Goal: Transaction & Acquisition: Purchase product/service

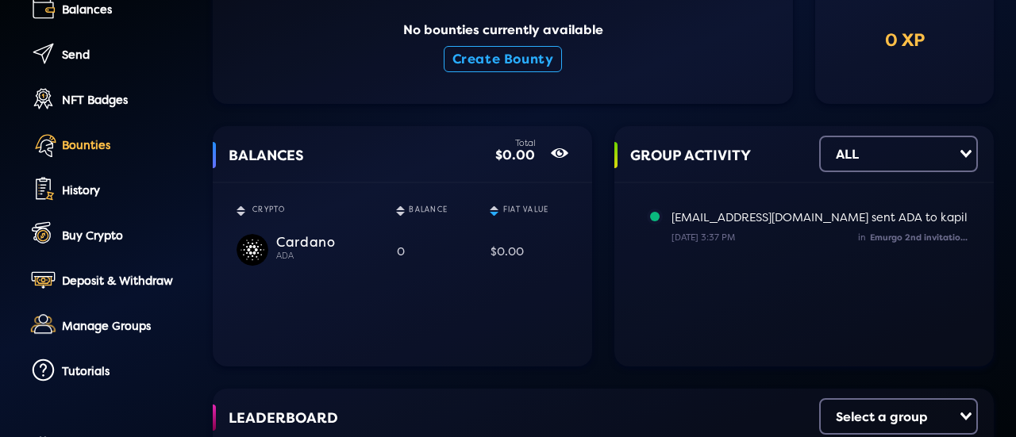
scroll to position [79, 0]
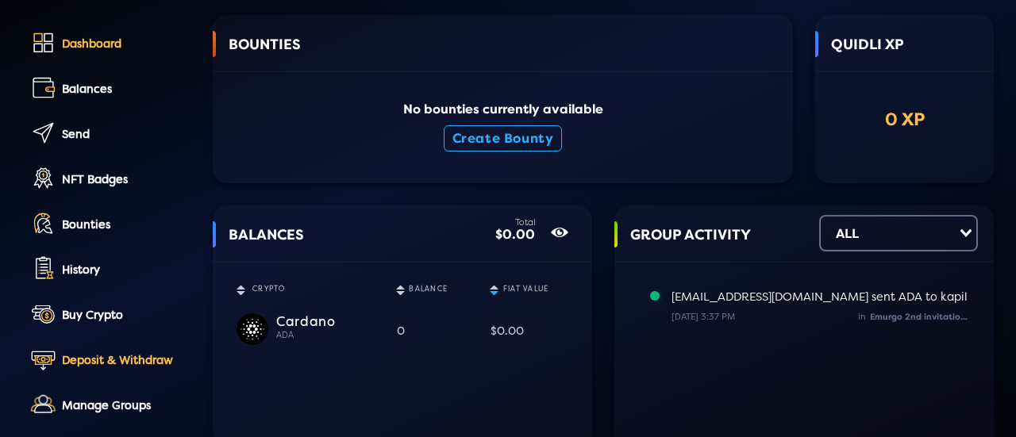
click at [132, 364] on div "Deposit & Withdraw" at bounding box center [126, 360] width 129 height 13
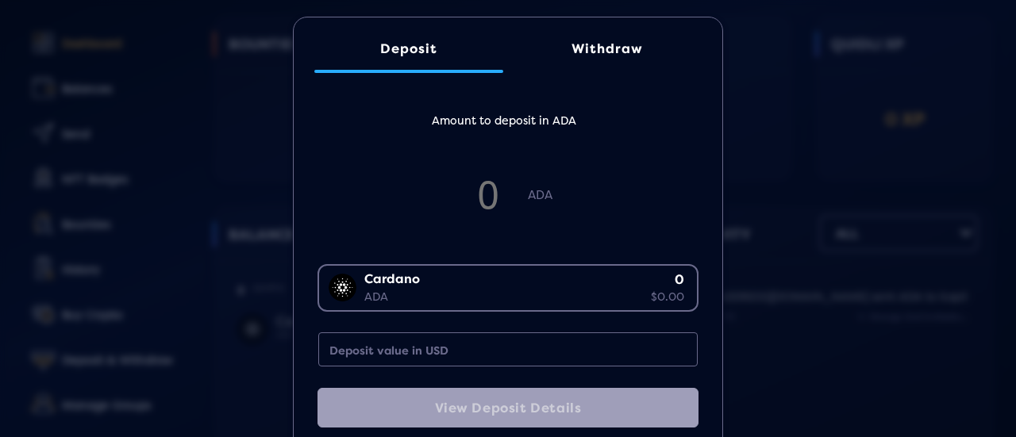
scroll to position [0, 0]
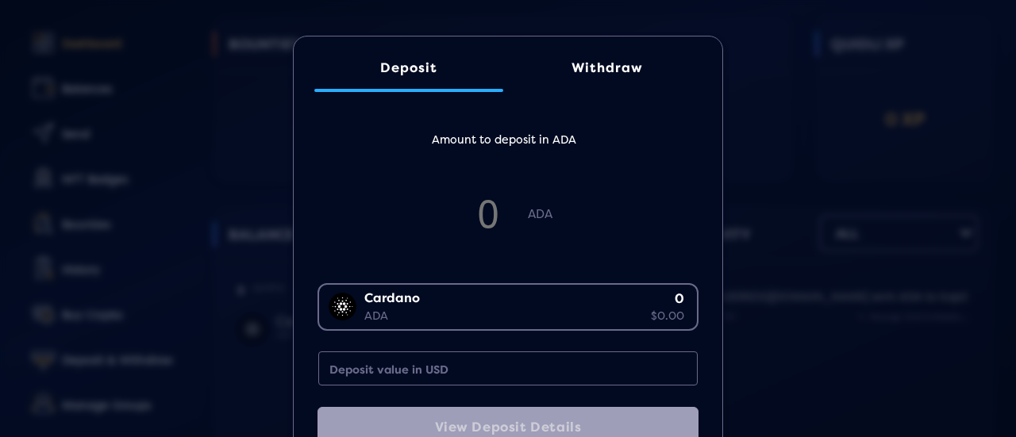
click at [601, 64] on div "Withdraw" at bounding box center [606, 67] width 157 height 15
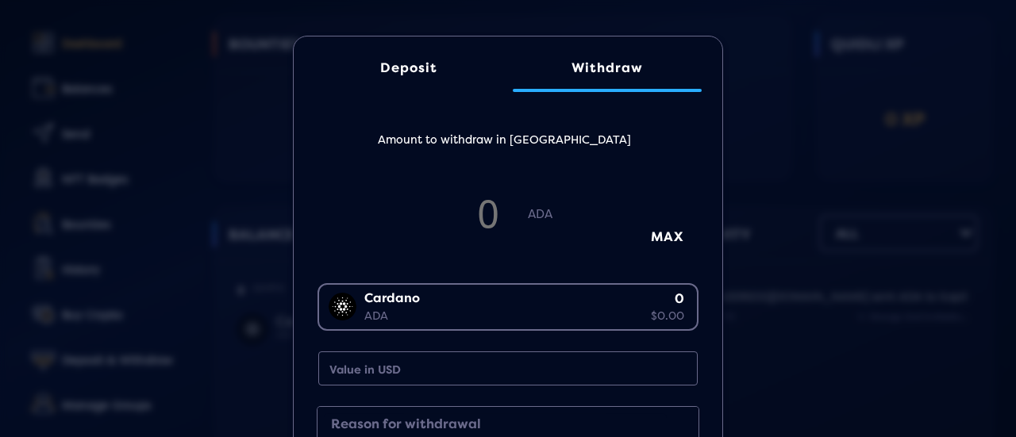
click at [390, 72] on div "Deposit" at bounding box center [408, 67] width 157 height 15
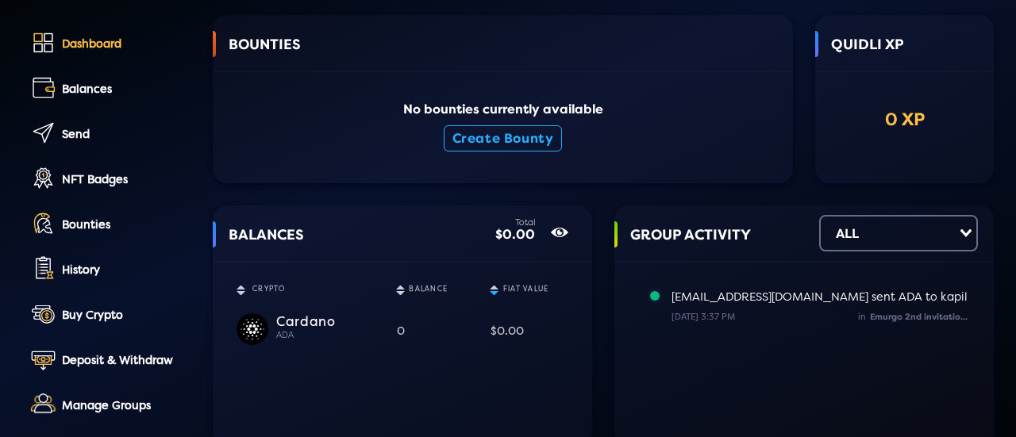
click at [197, 111] on div "Deposit Withdraw Amount to deposit in ADA [PERSON_NAME] ADA 0 $0.00 Loading... …" at bounding box center [508, 208] width 1016 height 437
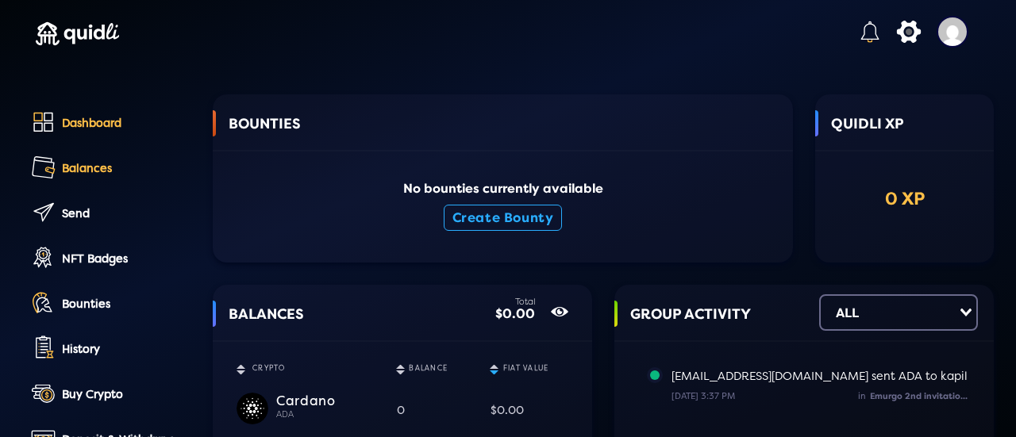
click at [99, 167] on div "Balances" at bounding box center [126, 168] width 129 height 13
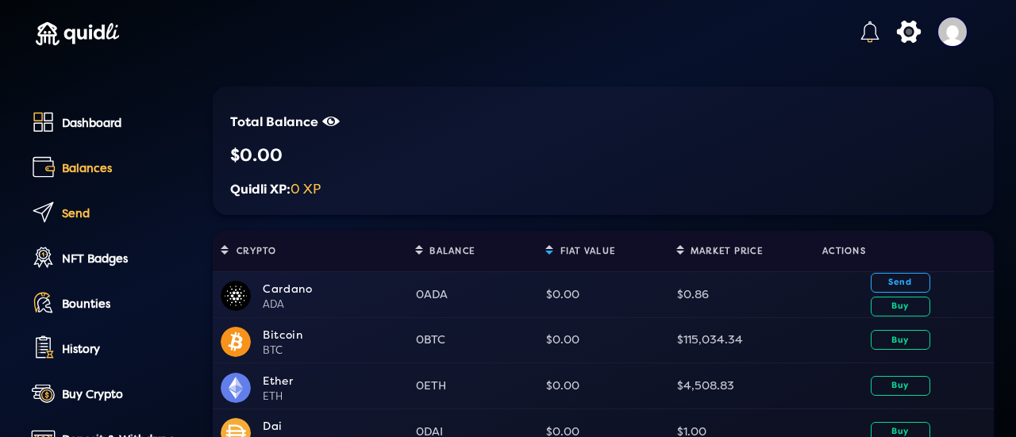
click at [77, 212] on div "Send" at bounding box center [126, 213] width 129 height 13
click at [887, 344] on button "Buy" at bounding box center [900, 340] width 60 height 20
click at [849, 238] on div "Buy Crypto to Purchase Bitcoin BTC 0 $0.00 Loading... Purchase Provider Loading…" at bounding box center [508, 208] width 1016 height 437
click at [894, 311] on button "Buy" at bounding box center [900, 307] width 60 height 20
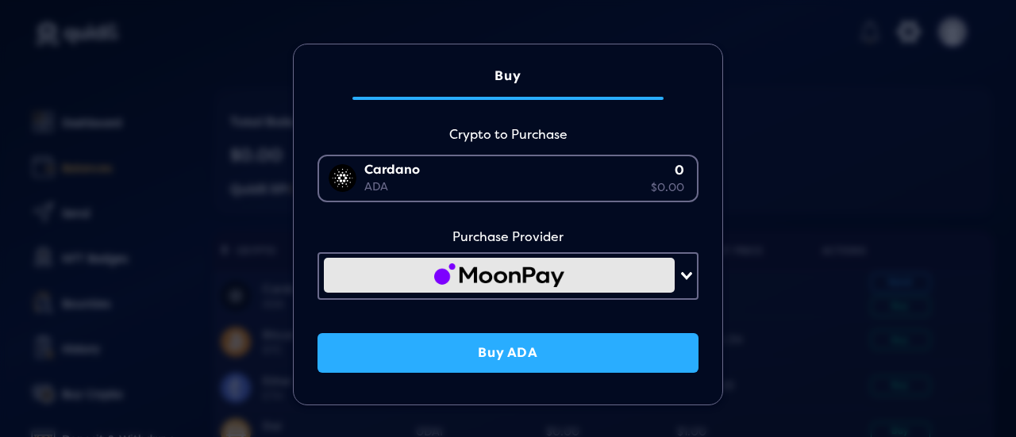
click at [668, 183] on div "[PERSON_NAME] 0 $0.00" at bounding box center [504, 176] width 371 height 41
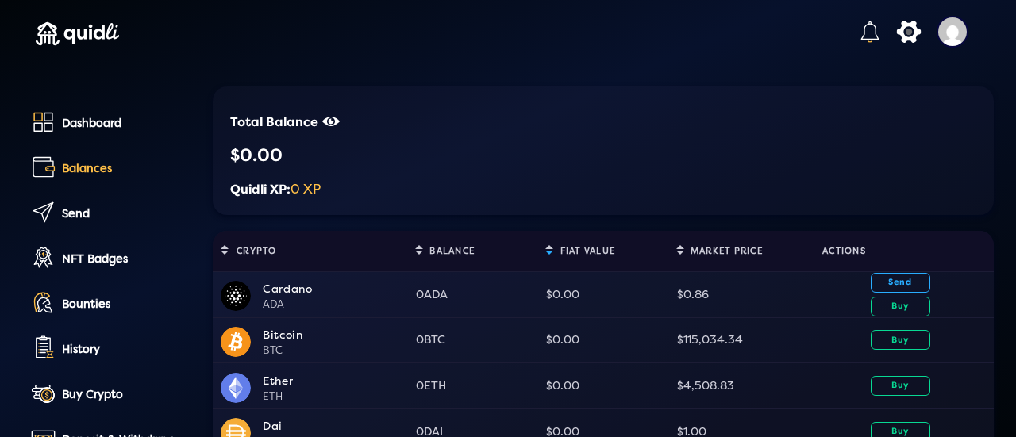
click at [816, 191] on div "Buy Crypto to Purchase [PERSON_NAME] 0 $0.00 Loading... ADA 0 $0.00 BTC 0 $0.00…" at bounding box center [508, 208] width 1016 height 437
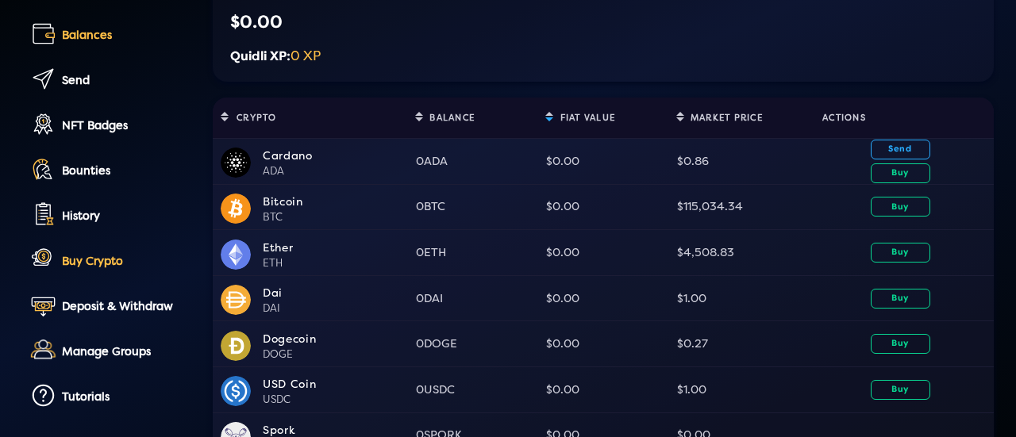
scroll to position [159, 0]
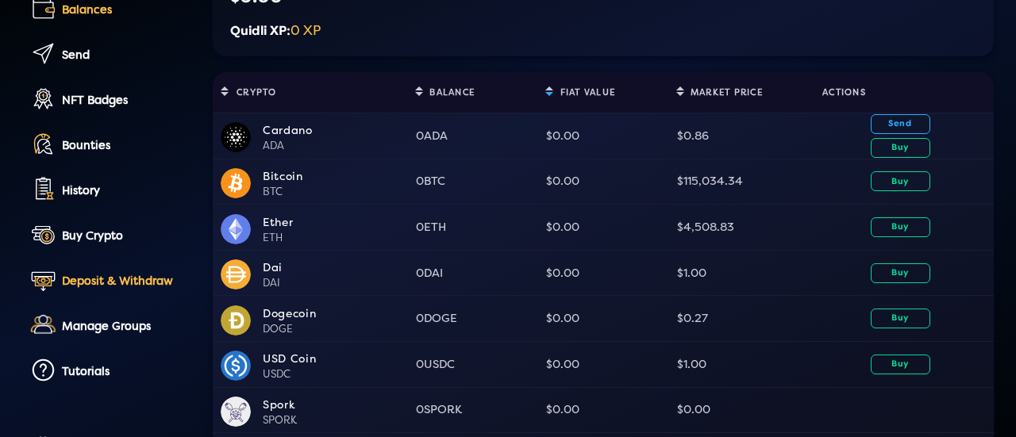
click at [129, 269] on link "Deposit & Withdraw" at bounding box center [108, 282] width 164 height 36
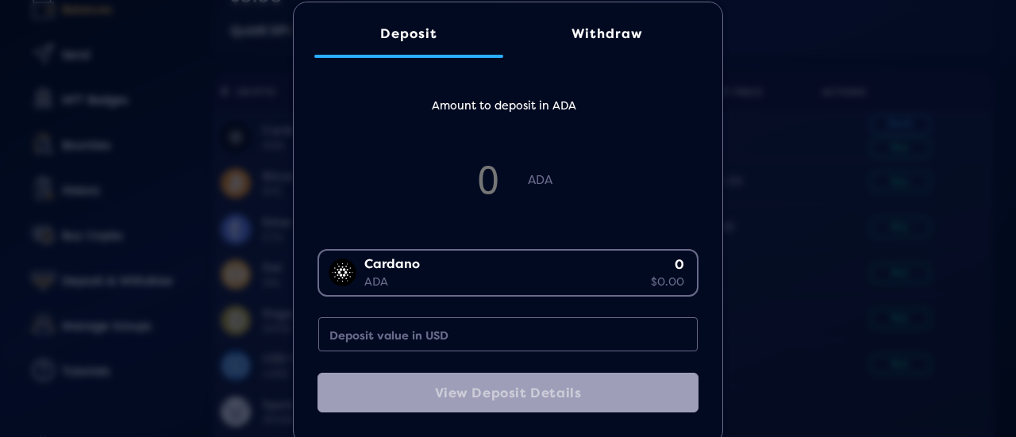
scroll to position [64, 0]
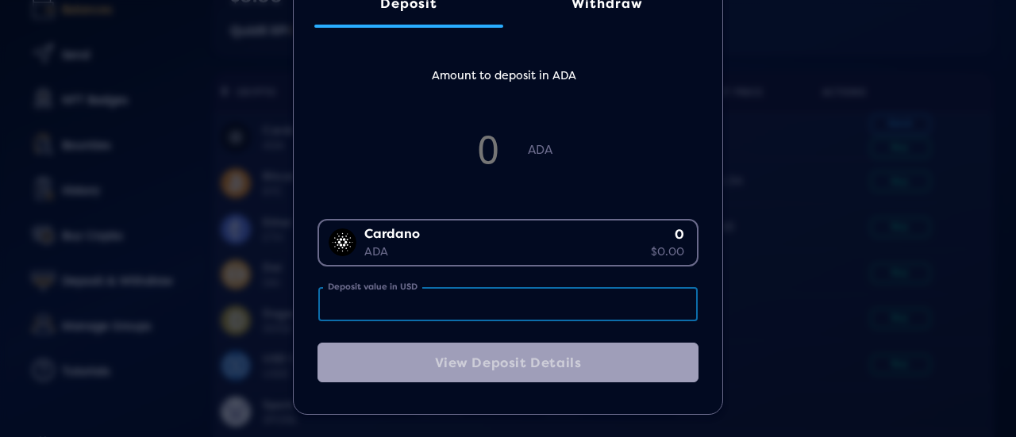
click at [521, 305] on input "Deposit value in USD" at bounding box center [507, 304] width 379 height 34
click at [465, 301] on input "Deposit value in USD" at bounding box center [507, 304] width 379 height 34
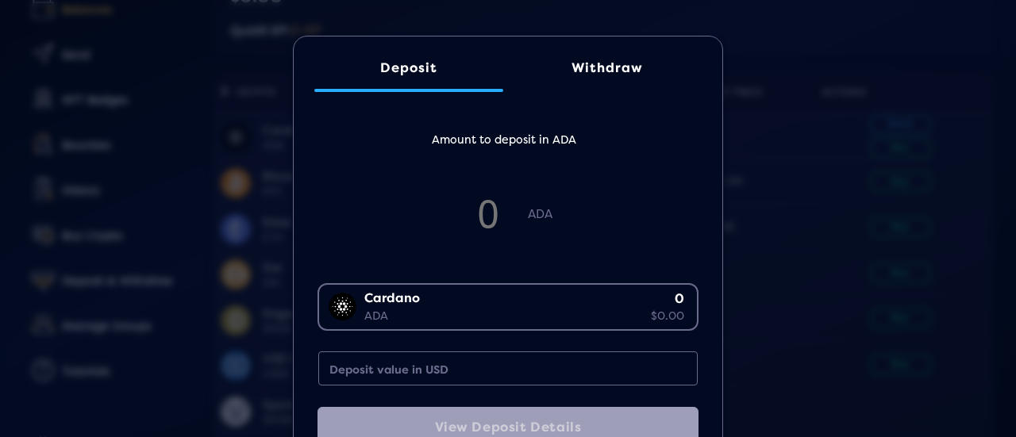
click at [586, 66] on div "Withdraw" at bounding box center [606, 67] width 157 height 15
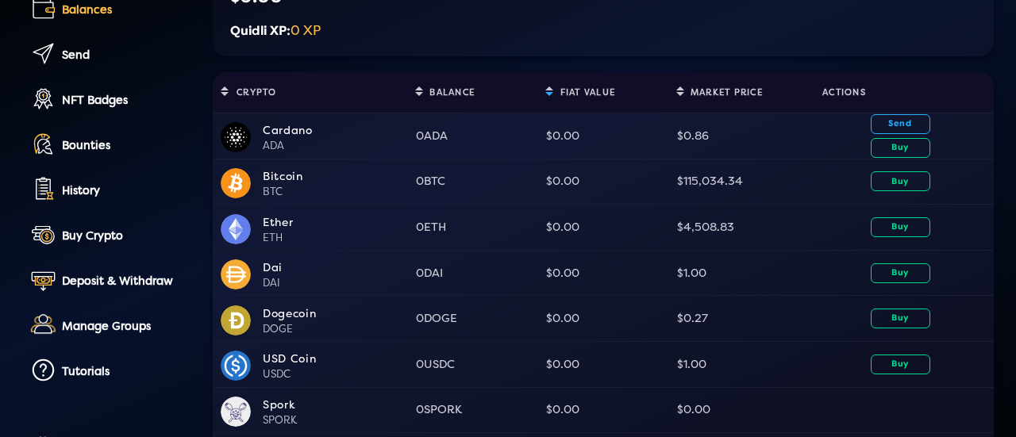
click at [748, 153] on div "Deposit Withdraw Amount to withdraw in ADA [PERSON_NAME] ADA 0 $0.00 Loading...…" at bounding box center [508, 208] width 1016 height 437
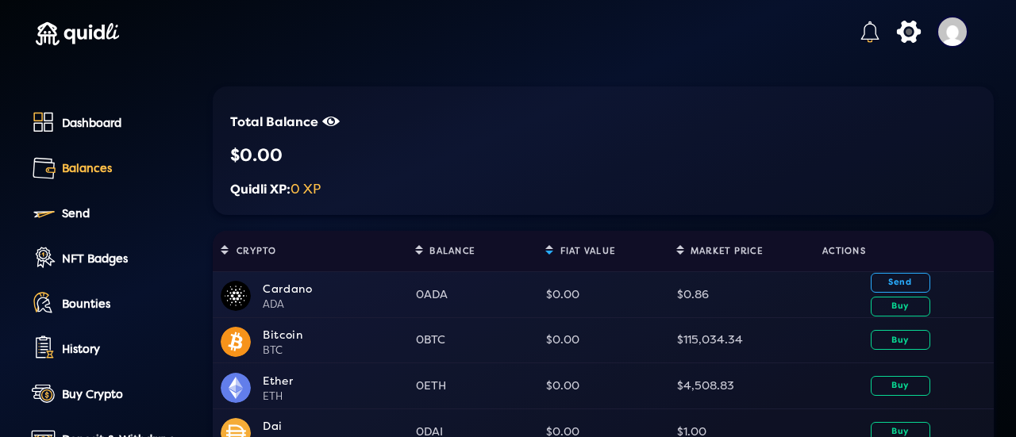
click at [90, 174] on div "Balances" at bounding box center [126, 168] width 129 height 13
click at [88, 164] on div "Balances" at bounding box center [126, 168] width 129 height 13
click at [98, 125] on div "Dashboard" at bounding box center [126, 123] width 129 height 13
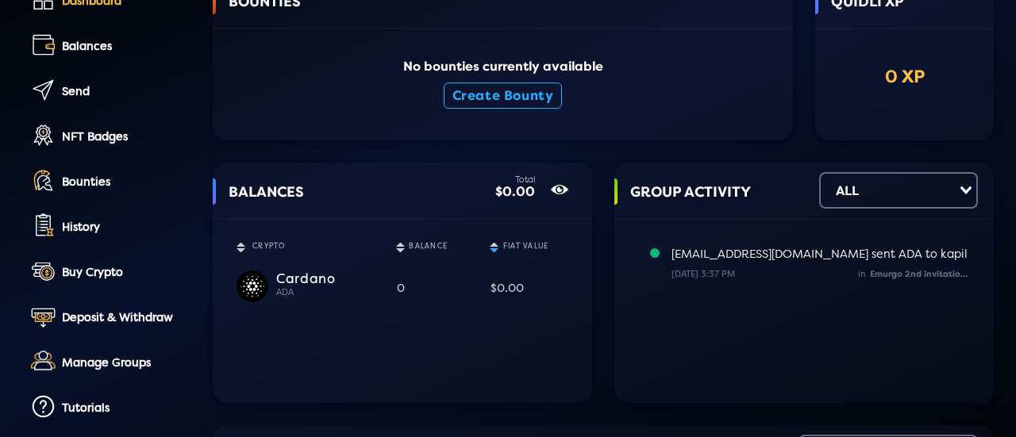
scroll to position [238, 0]
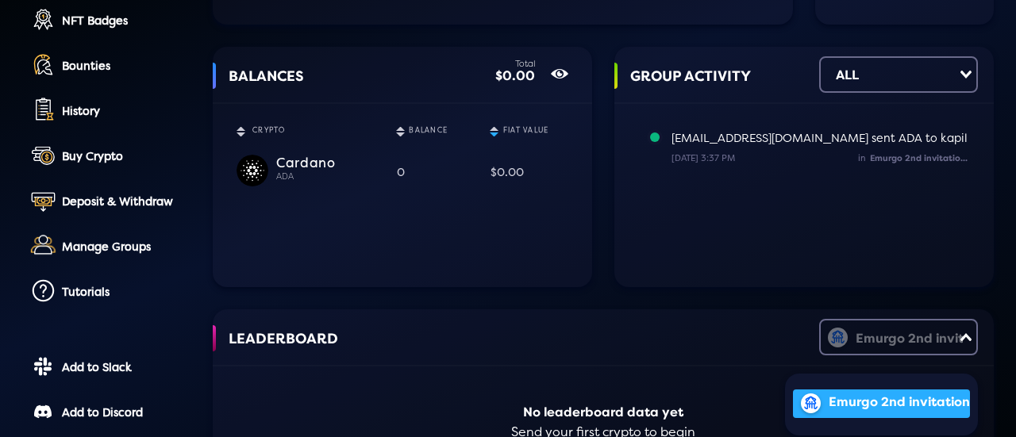
click at [872, 334] on div "Emurgo 2nd invitation" at bounding box center [888, 336] width 137 height 30
click at [928, 340] on input "Search for option" at bounding box center [889, 337] width 134 height 27
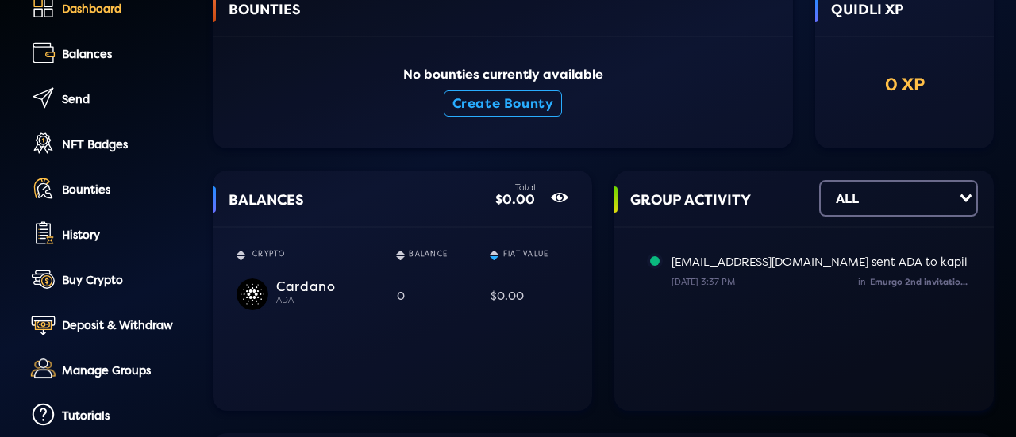
scroll to position [105, 0]
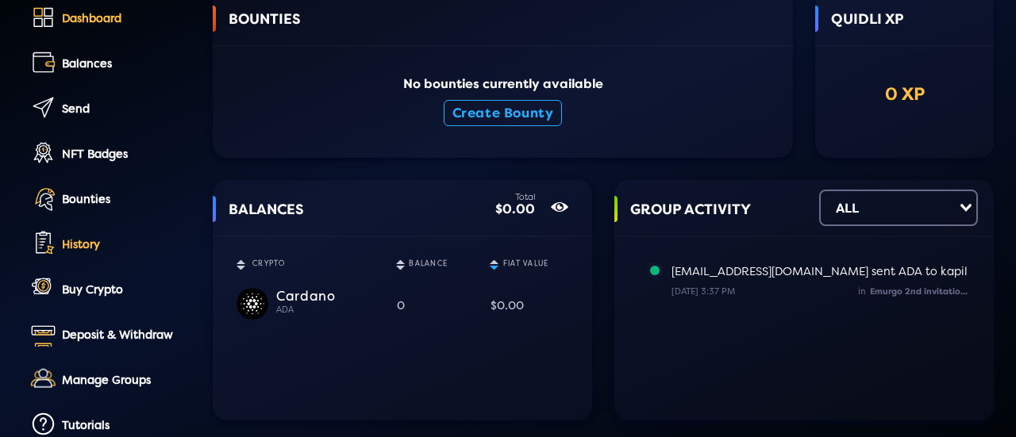
click at [83, 253] on link "History" at bounding box center [108, 246] width 164 height 36
select select "50"
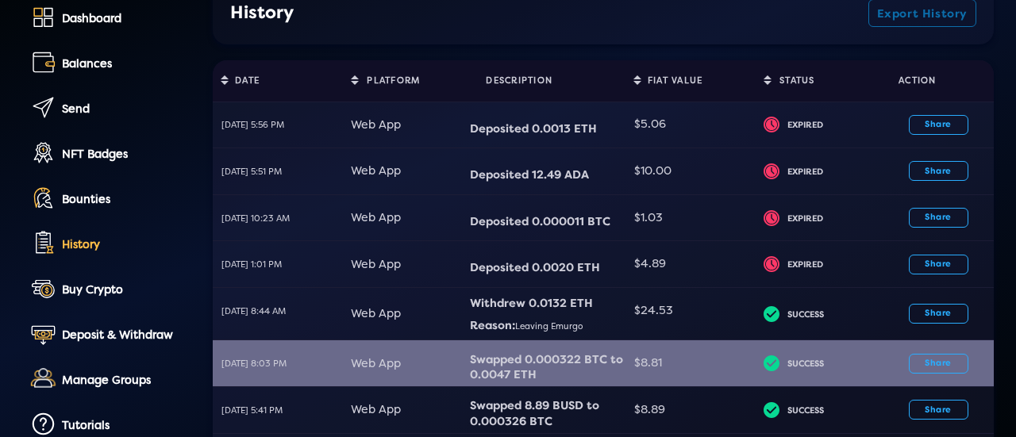
click at [546, 369] on div "Swapped 0.000322 BTC to 0.0047 ETH" at bounding box center [547, 367] width 155 height 31
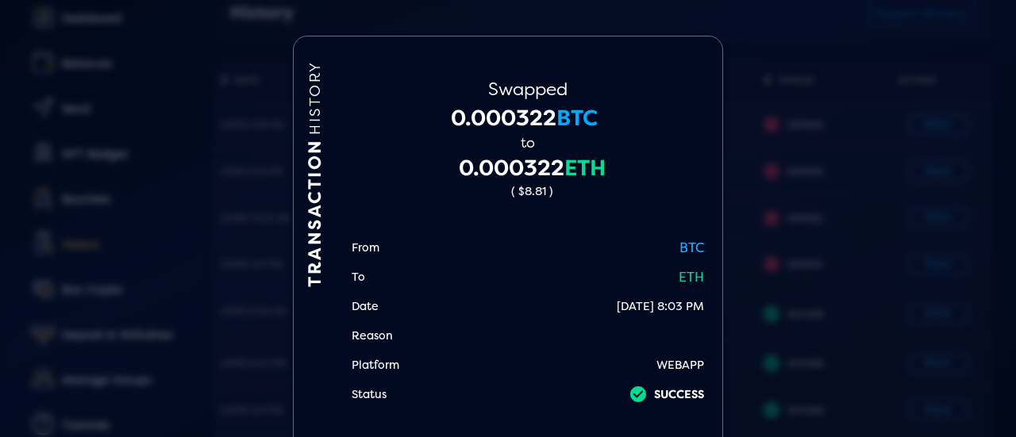
click at [760, 299] on div "TRANSACTION HISTORY Swapped 0.000322 BTC to 0.000322 ETH ( $8.81 ) From BTC To …" at bounding box center [508, 218] width 1016 height 437
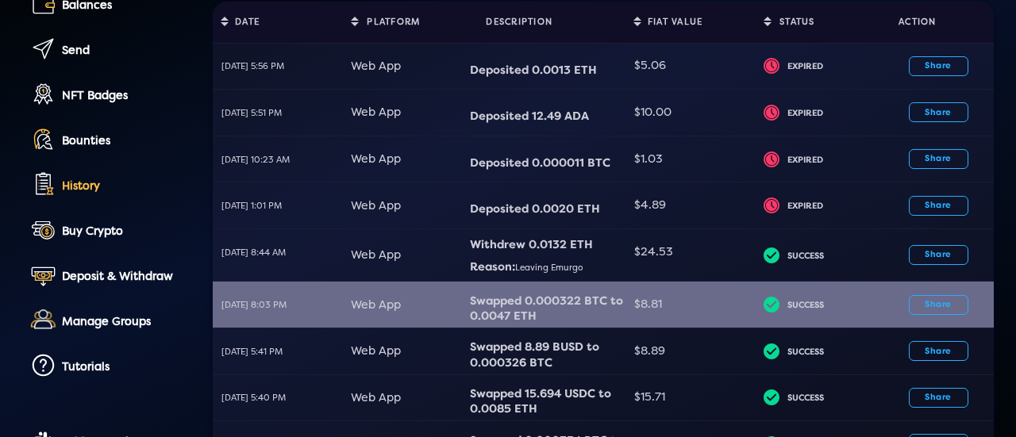
scroll to position [184, 0]
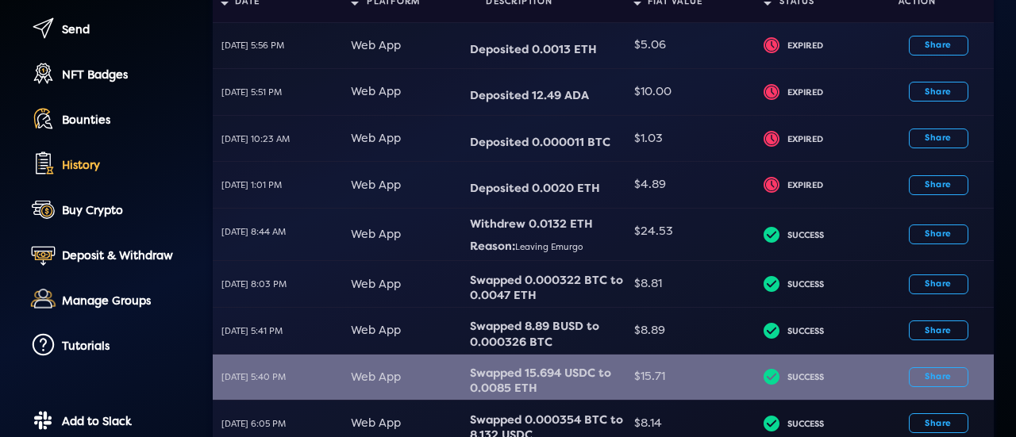
click at [540, 374] on div "Swapped 15.694 USDC to 0.0085 ETH" at bounding box center [547, 381] width 155 height 31
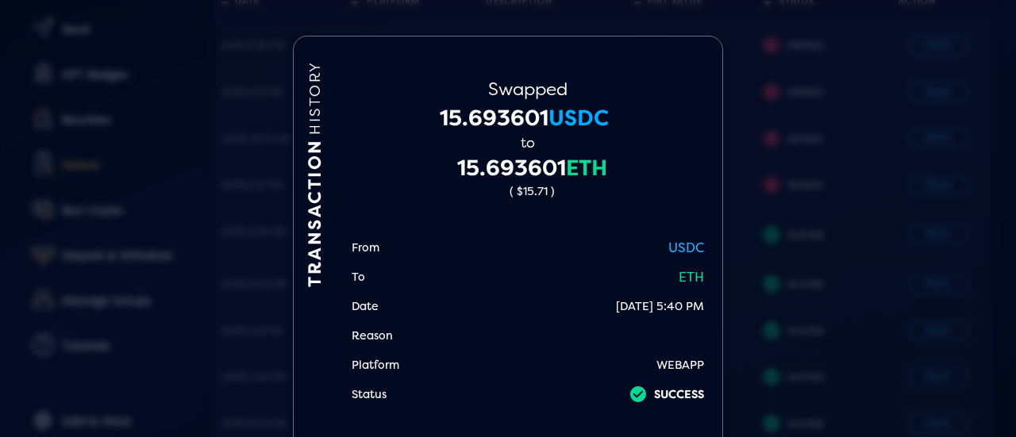
click at [790, 280] on div "TRANSACTION HISTORY Swapped 15.693601 USDC to 15.693601 ETH ( $15.71 ) From USD…" at bounding box center [508, 218] width 1016 height 437
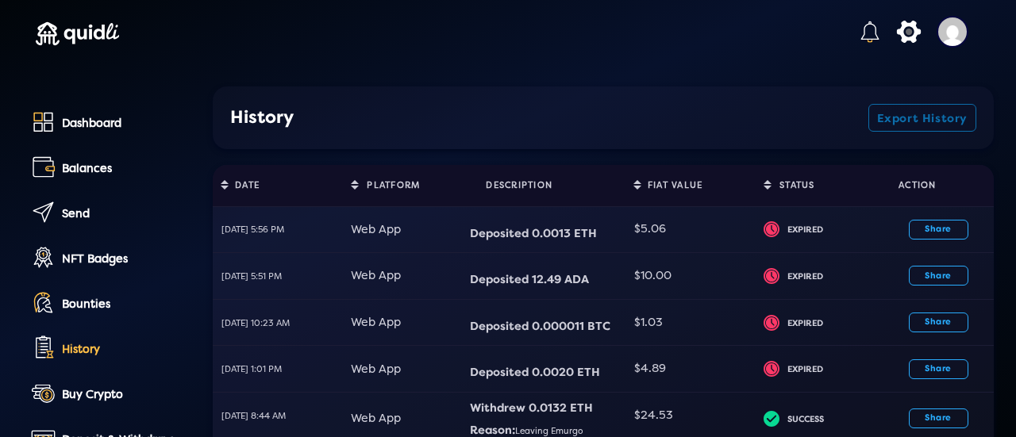
scroll to position [0, 0]
click at [94, 118] on div "Dashboard" at bounding box center [126, 123] width 129 height 13
